Goal: Information Seeking & Learning: Learn about a topic

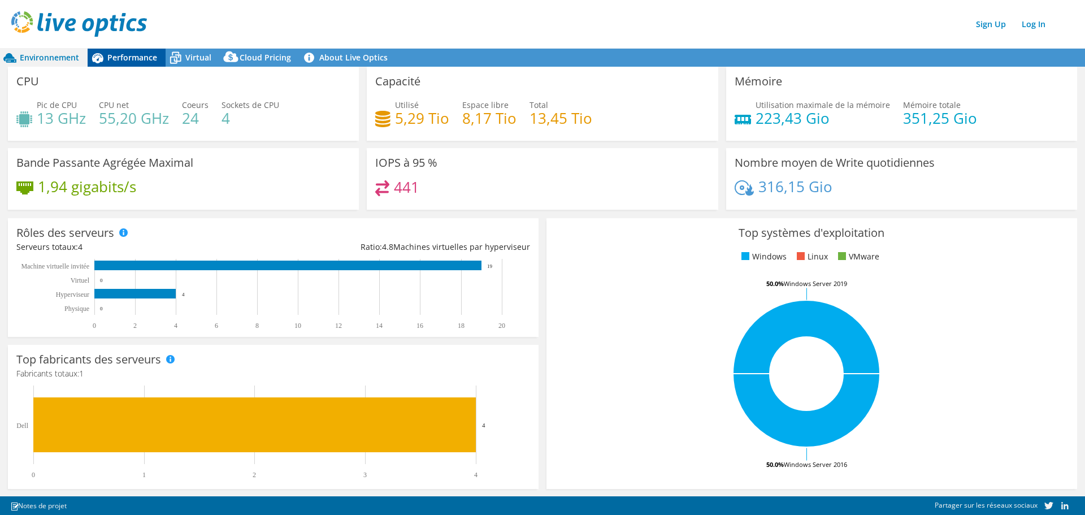
click at [118, 54] on span "Performance" at bounding box center [132, 57] width 50 height 11
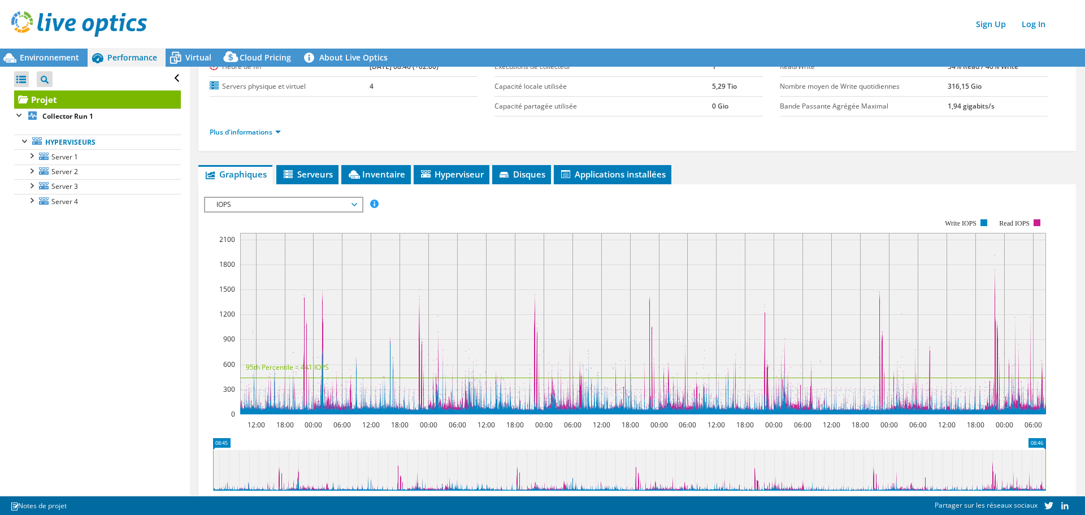
scroll to position [170, 0]
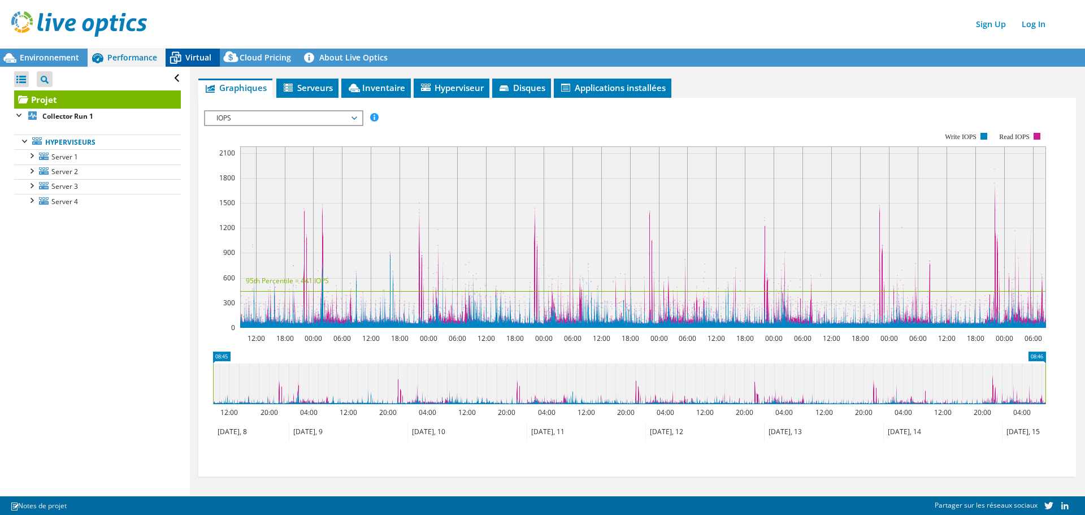
click at [201, 53] on span "Virtual" at bounding box center [198, 57] width 26 height 11
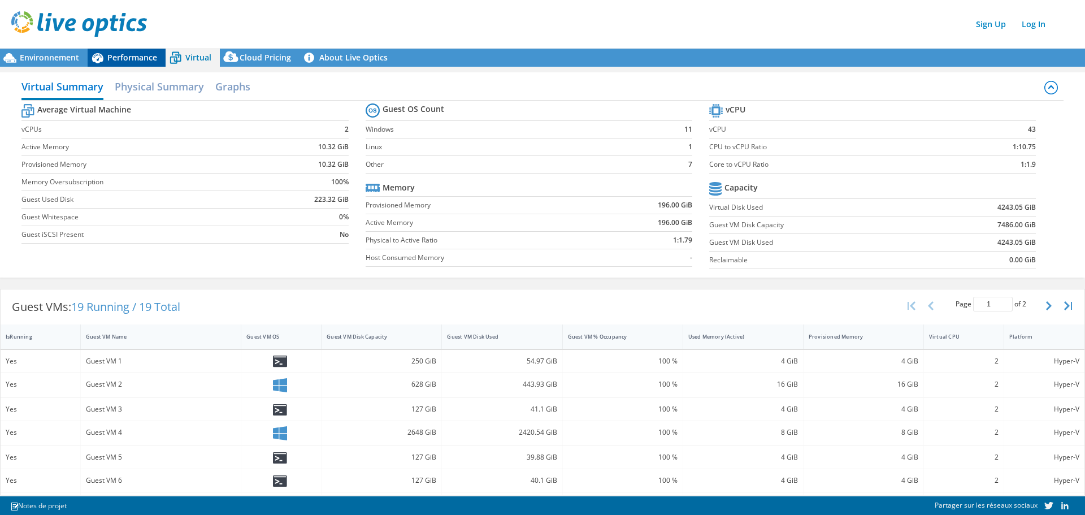
click at [132, 61] on span "Performance" at bounding box center [132, 57] width 50 height 11
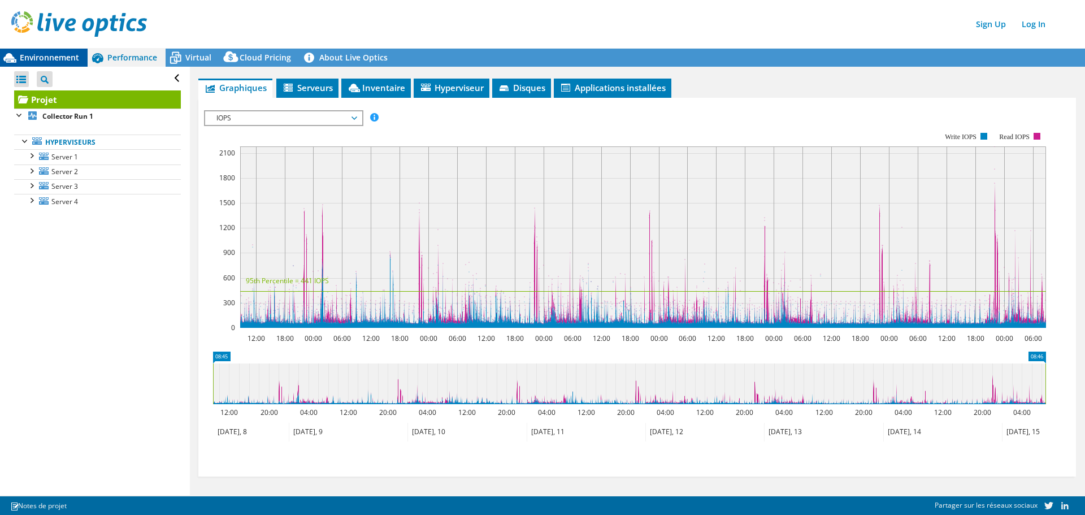
click at [74, 54] on span "Environnement" at bounding box center [49, 57] width 59 height 11
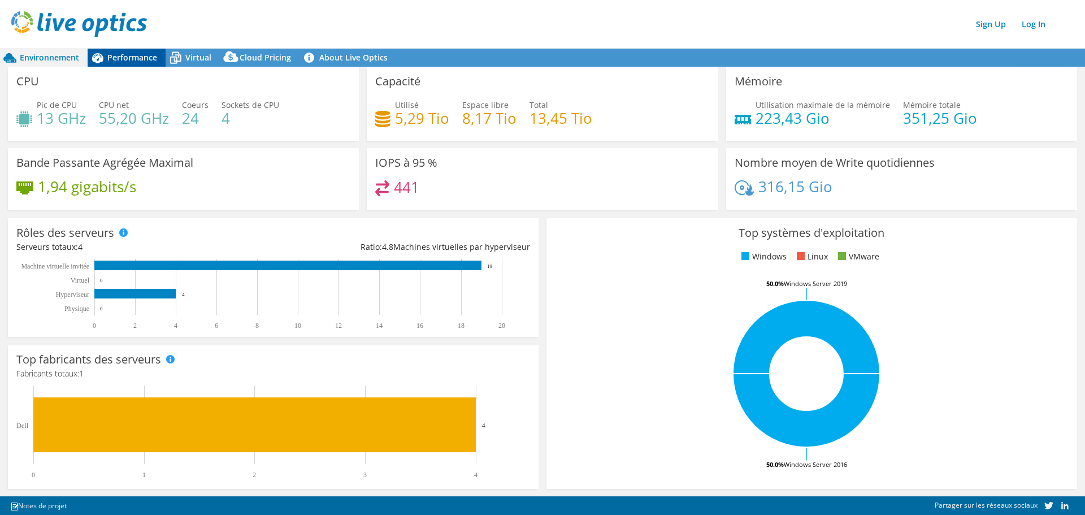
click at [107, 56] on icon at bounding box center [98, 58] width 20 height 20
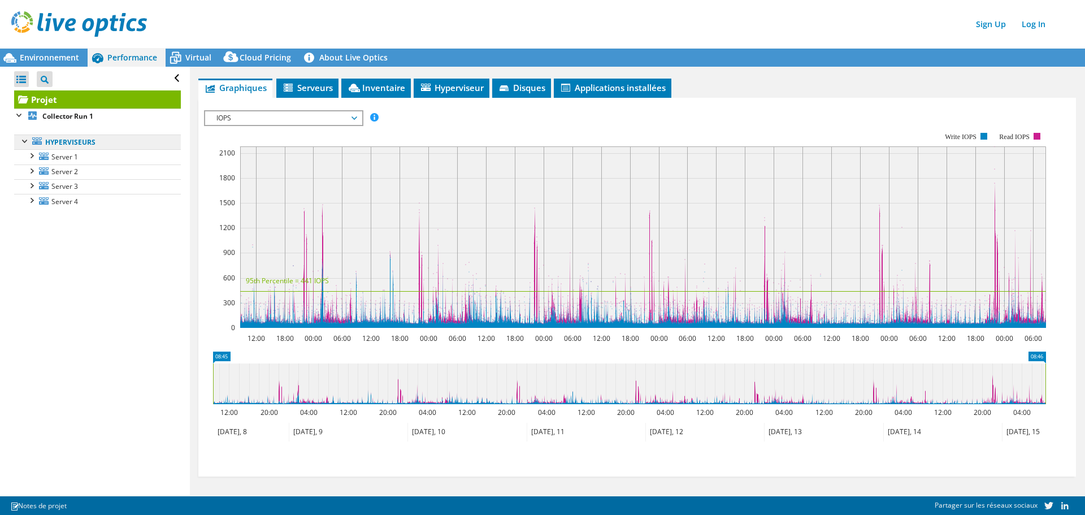
click at [88, 140] on link "Hyperviseurs" at bounding box center [97, 141] width 167 height 15
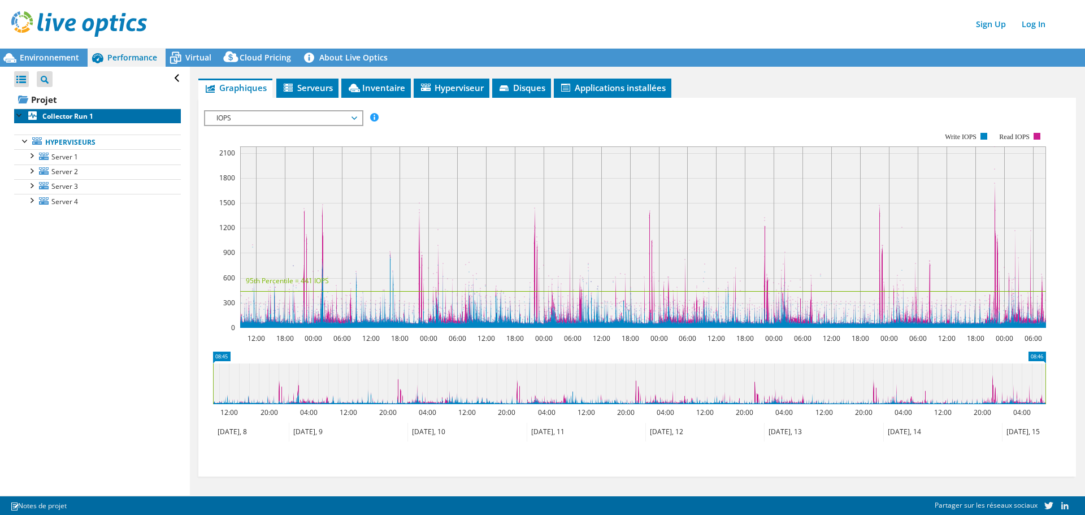
click at [80, 118] on b "Collector Run 1" at bounding box center [67, 116] width 51 height 10
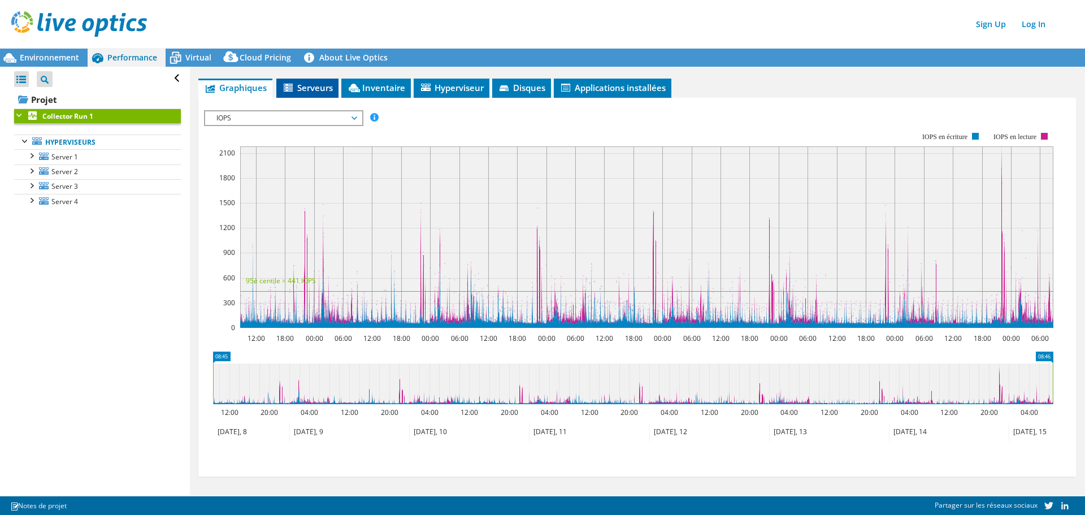
click at [325, 88] on span "Serveurs" at bounding box center [307, 87] width 51 height 11
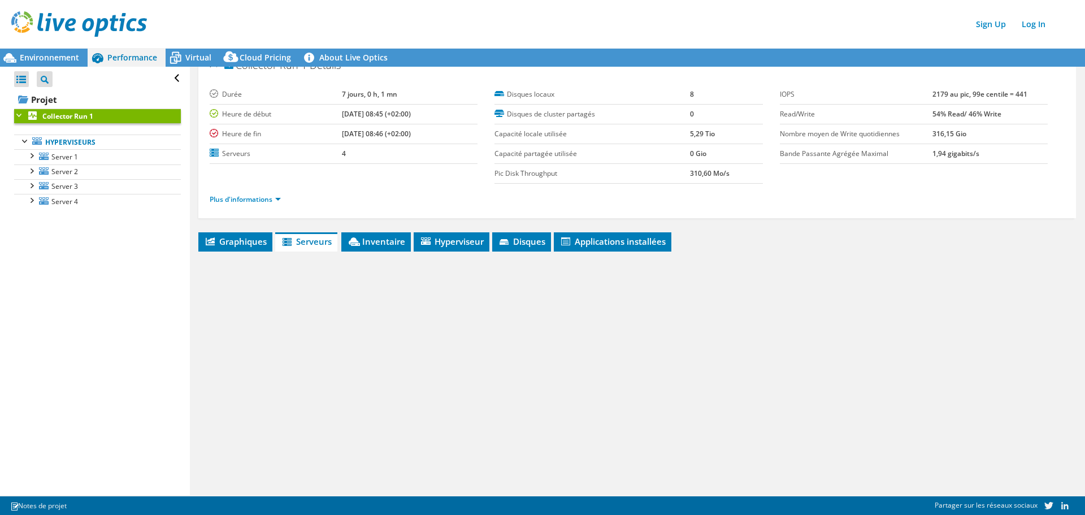
scroll to position [0, 0]
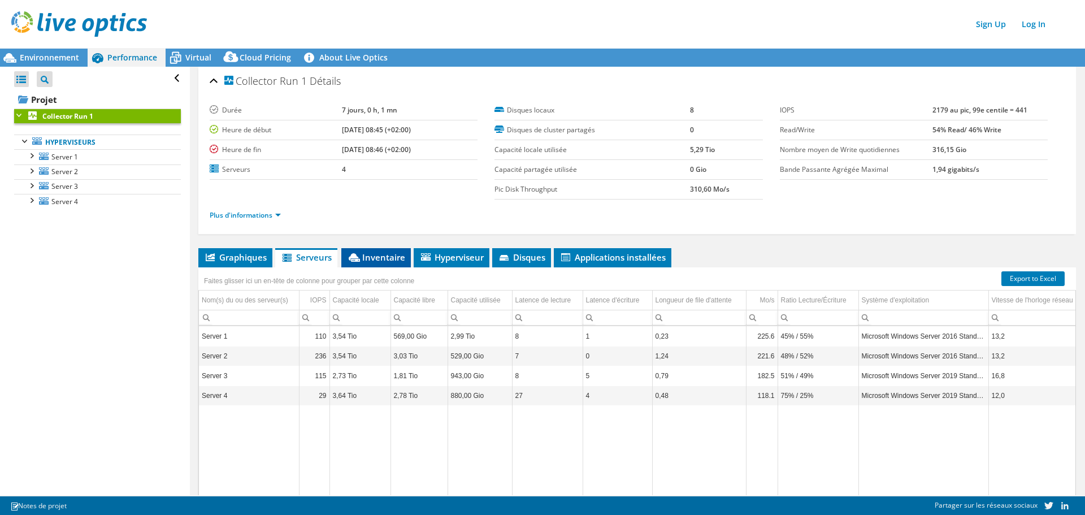
click at [374, 254] on span "Inventaire" at bounding box center [376, 256] width 58 height 11
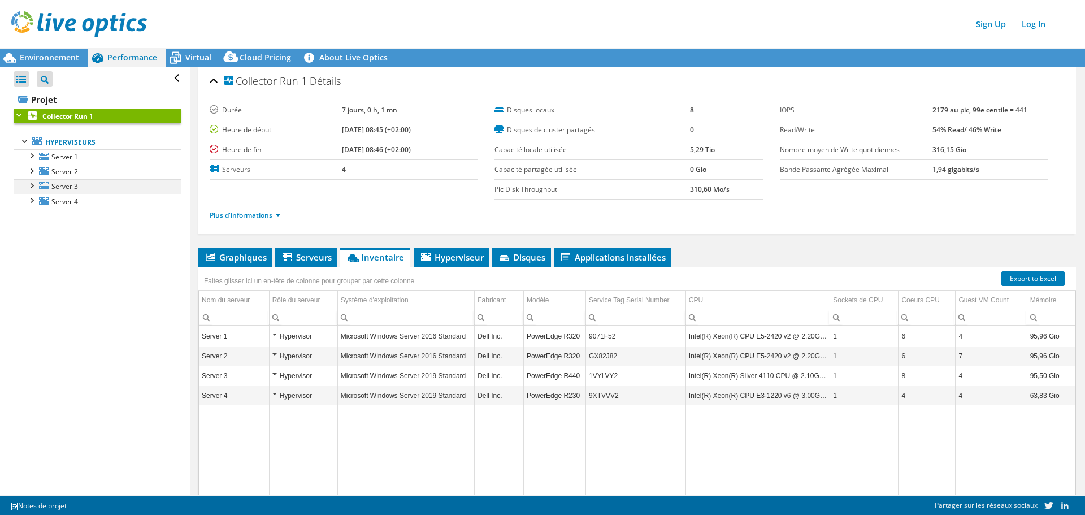
click at [31, 184] on div at bounding box center [30, 184] width 11 height 11
click at [35, 170] on div at bounding box center [30, 169] width 11 height 11
click at [34, 160] on div at bounding box center [30, 154] width 11 height 11
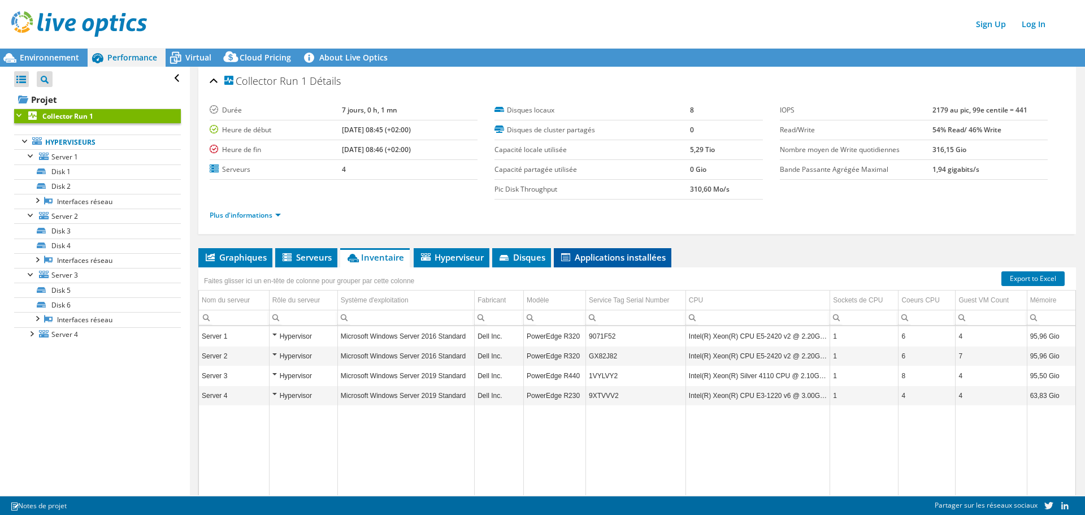
click at [583, 257] on span "Applications installées" at bounding box center [612, 256] width 106 height 11
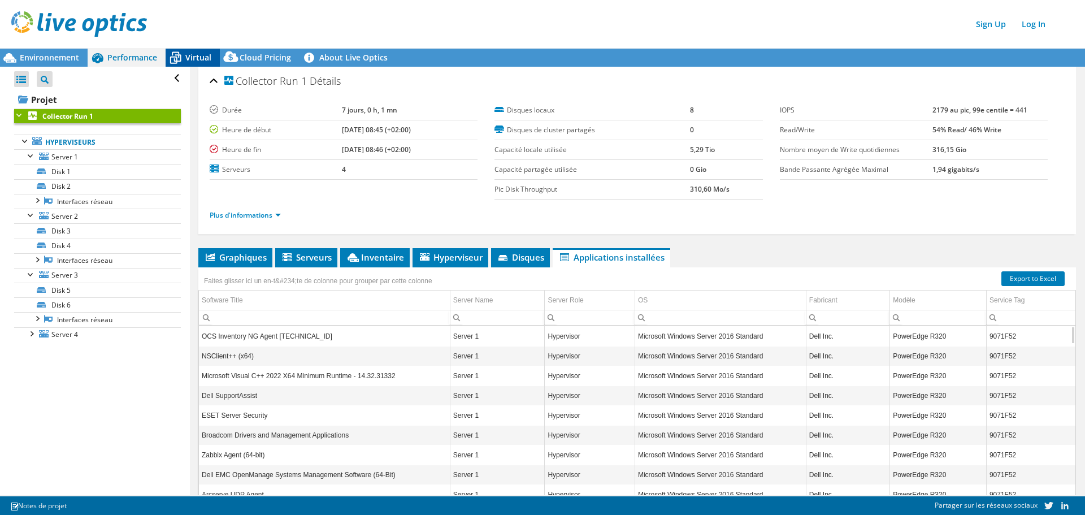
click at [184, 53] on icon at bounding box center [176, 58] width 20 height 20
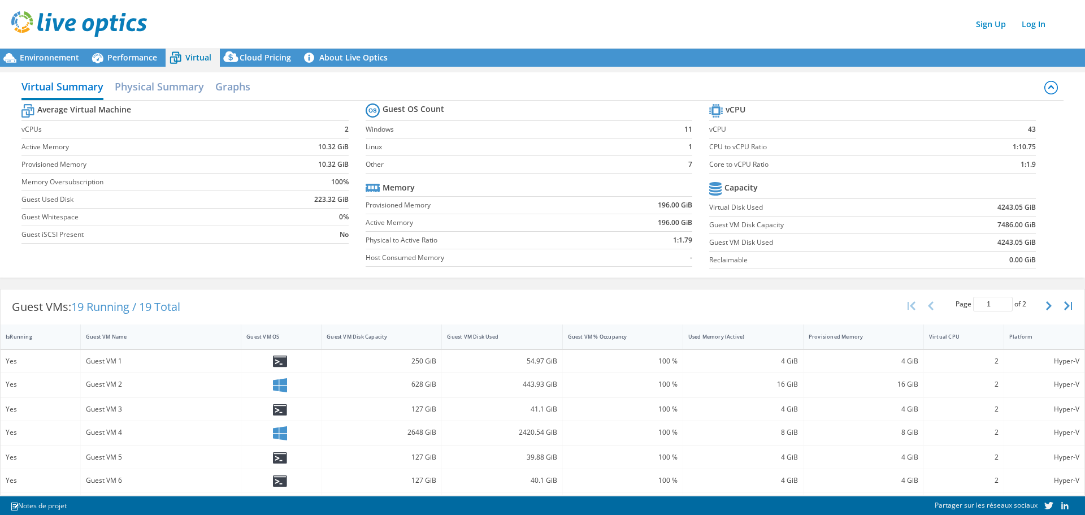
click at [418, 217] on label "Active Memory" at bounding box center [482, 222] width 232 height 11
click at [106, 61] on icon at bounding box center [98, 58] width 20 height 20
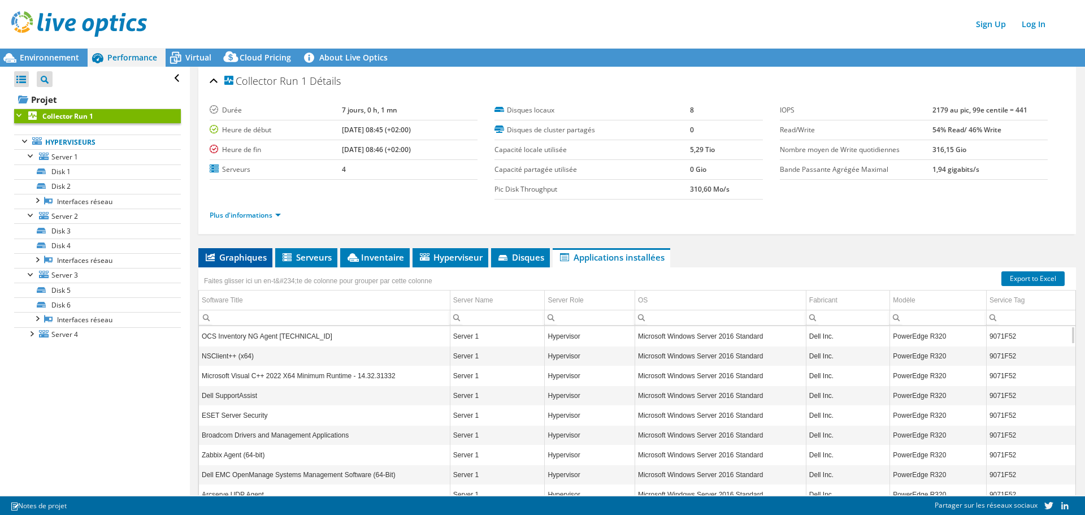
click at [231, 258] on span "Graphiques" at bounding box center [235, 256] width 63 height 11
